Goal: Ask a question

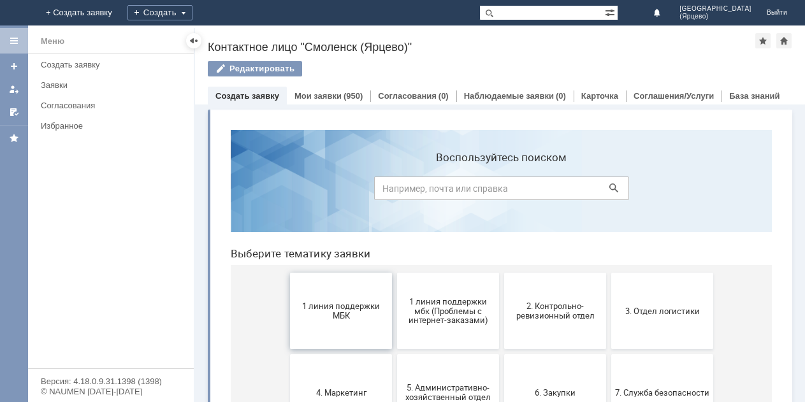
click at [316, 318] on span "1 линия поддержки МБК" at bounding box center [341, 311] width 94 height 19
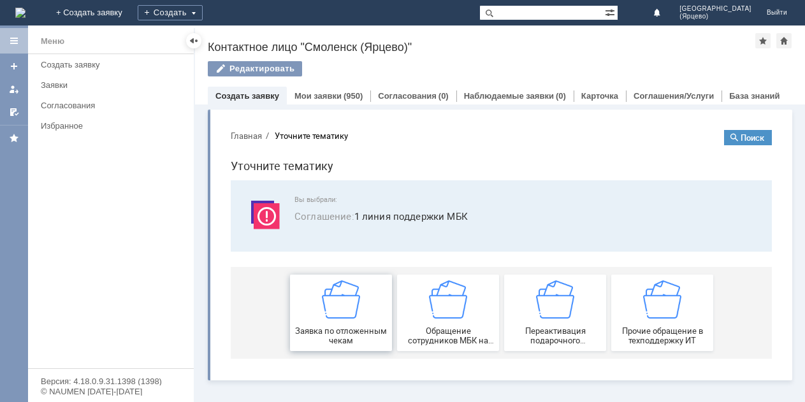
click at [352, 307] on img at bounding box center [341, 300] width 38 height 38
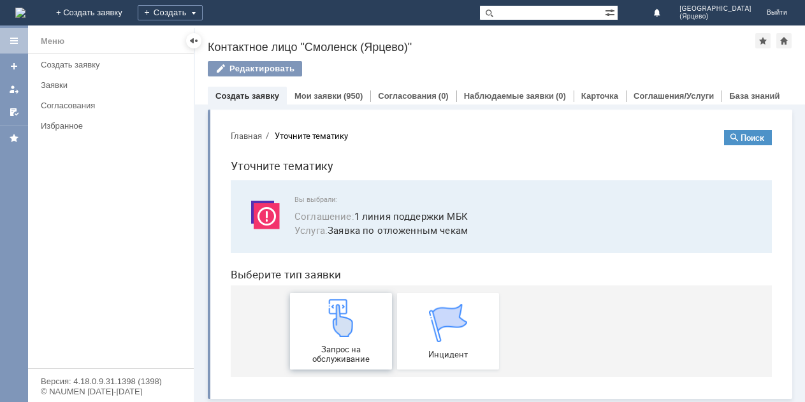
click at [343, 311] on img at bounding box center [341, 318] width 38 height 38
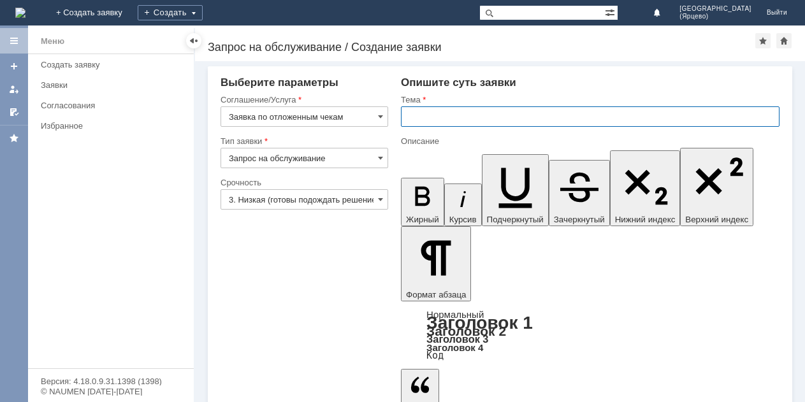
click at [465, 108] on input "text" at bounding box center [590, 117] width 379 height 20
type input "удалите отложенные чеки"
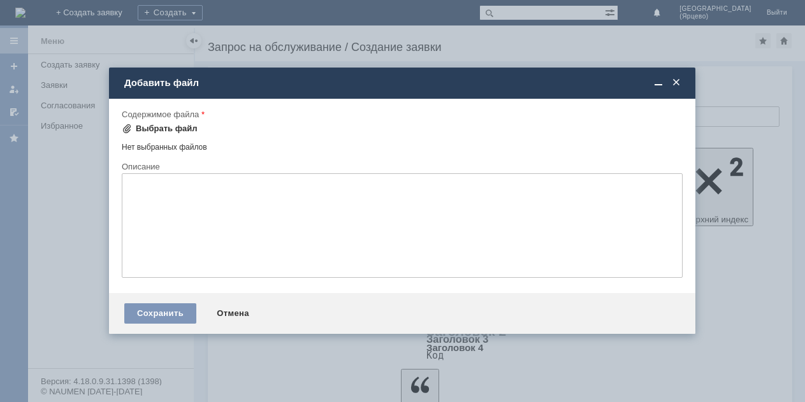
click at [126, 127] on span at bounding box center [127, 129] width 10 height 10
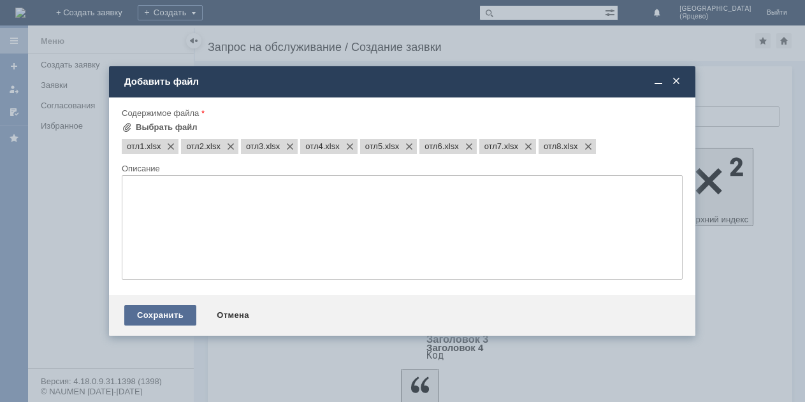
click at [175, 315] on div "Сохранить" at bounding box center [160, 315] width 72 height 20
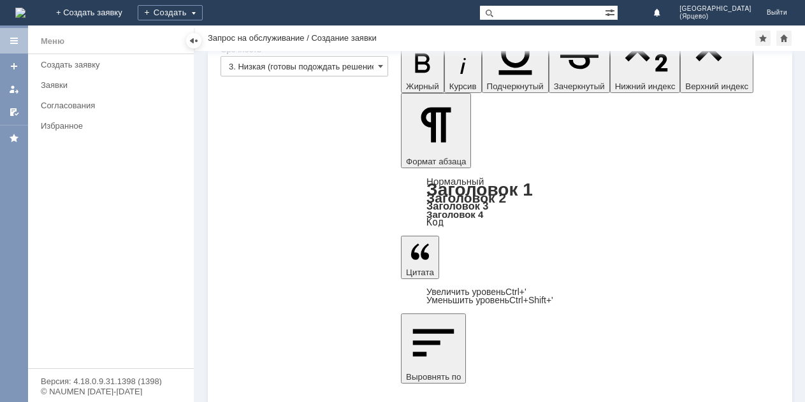
scroll to position [122, 0]
